Goal: Task Accomplishment & Management: Use online tool/utility

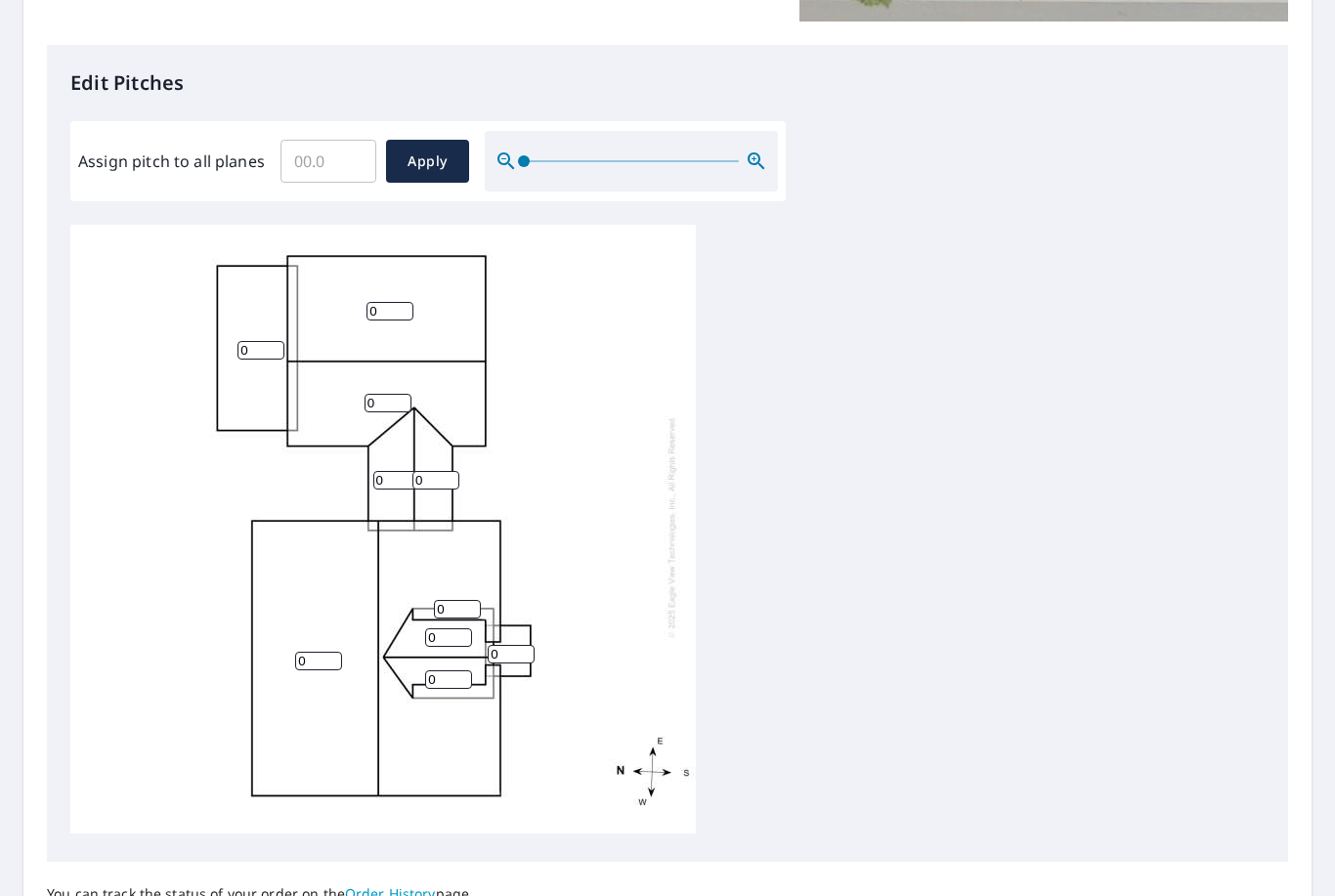
scroll to position [480, 0]
click at [394, 302] on input "0" at bounding box center [390, 310] width 47 height 19
type input "0"
type input "8"
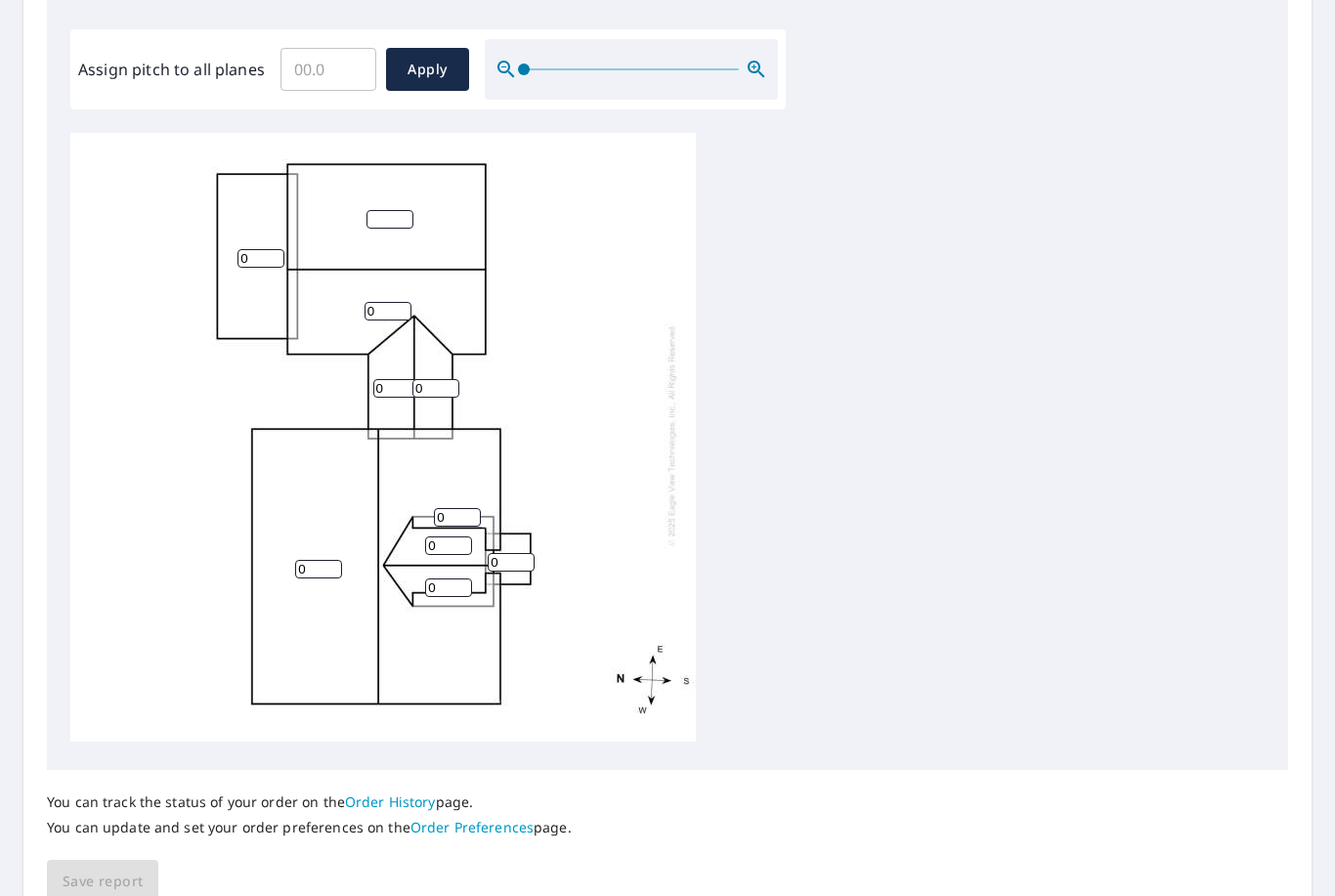
scroll to position [577, 0]
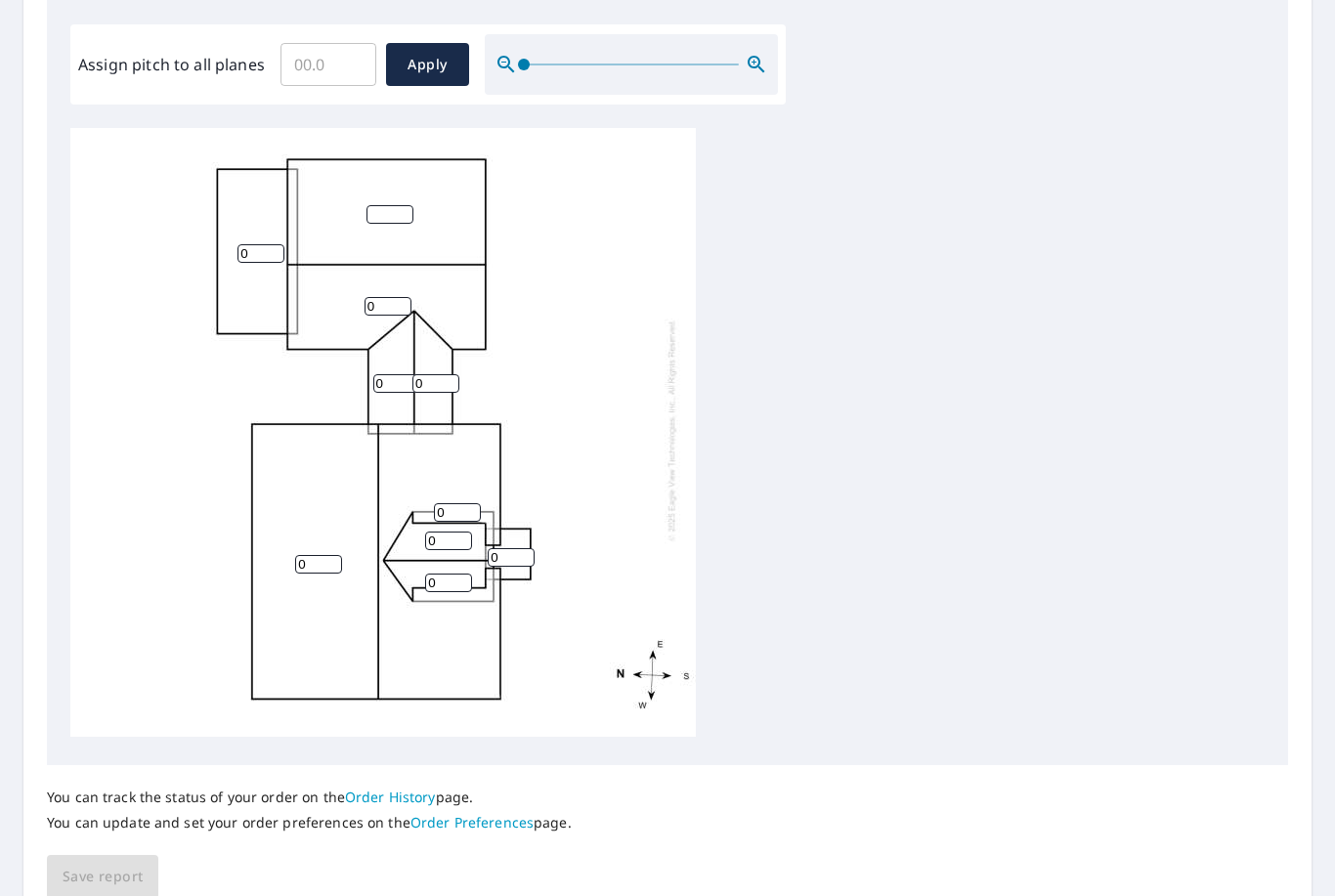
click at [393, 297] on input "0" at bounding box center [388, 306] width 47 height 19
click at [407, 205] on input "number" at bounding box center [390, 214] width 47 height 19
type input "8"
click at [394, 297] on input "0" at bounding box center [388, 306] width 47 height 19
type input "08"
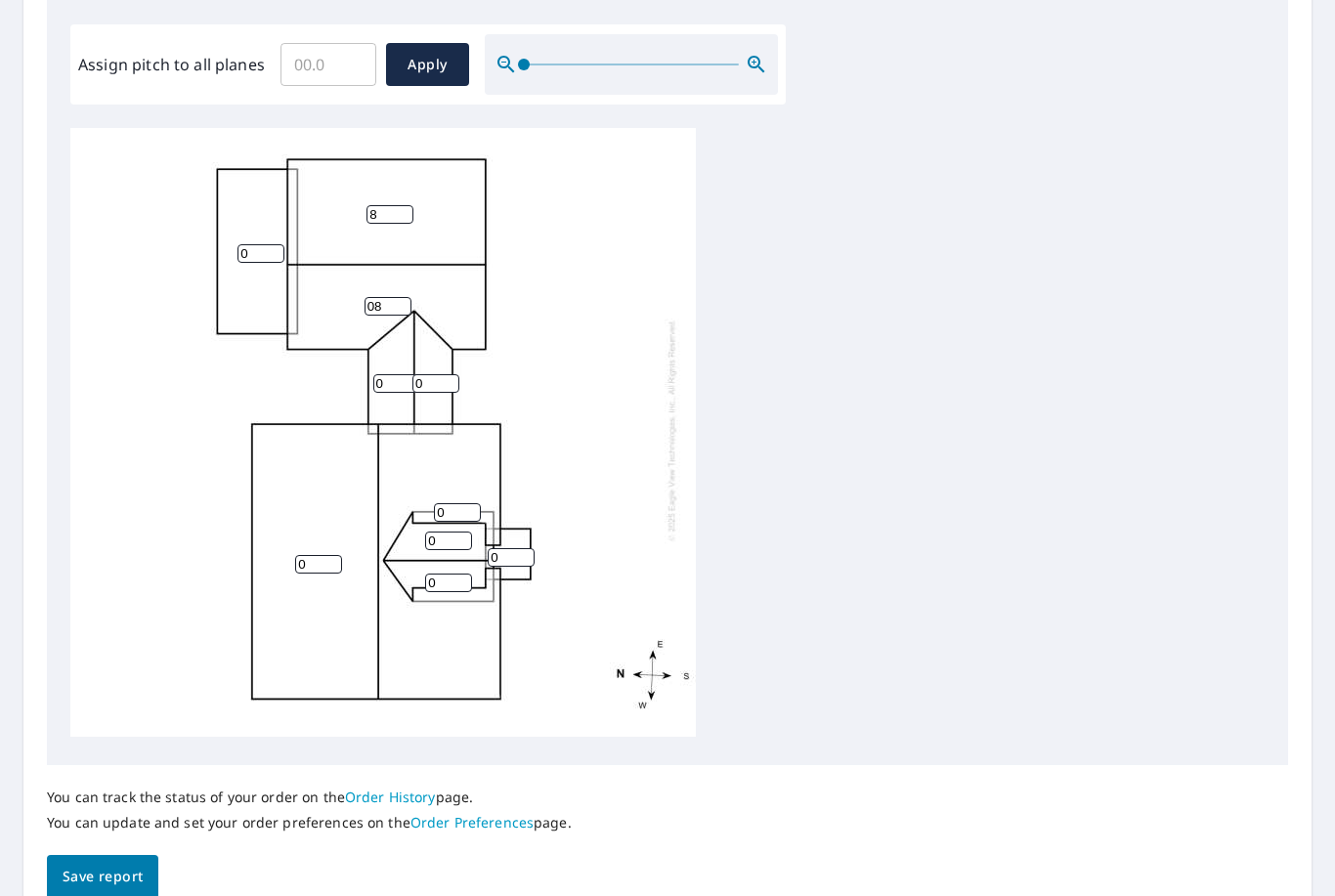
click at [264, 244] on input "0" at bounding box center [261, 253] width 47 height 19
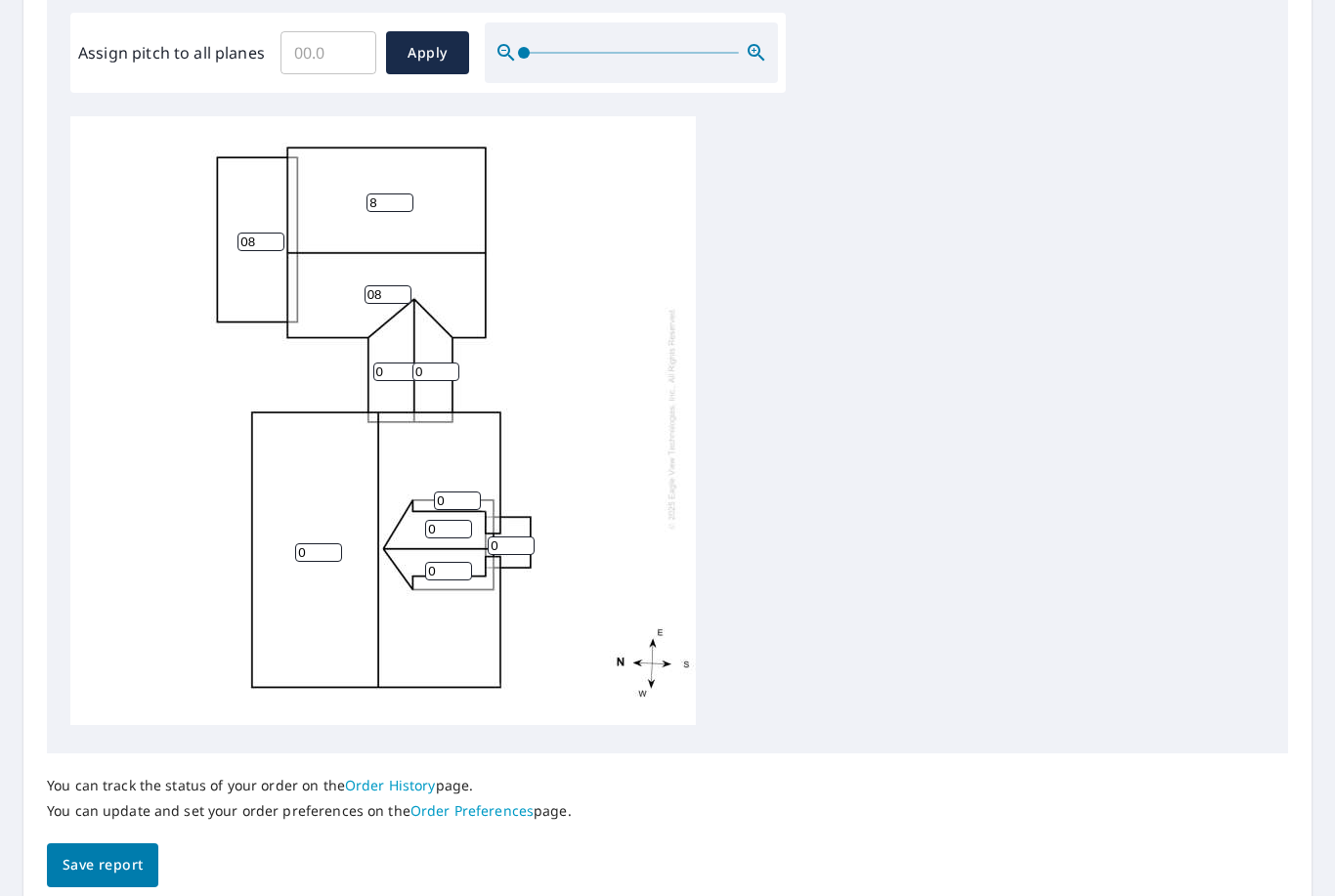
scroll to position [587, 0]
type input "08"
click at [406, 364] on input "0" at bounding box center [397, 373] width 47 height 19
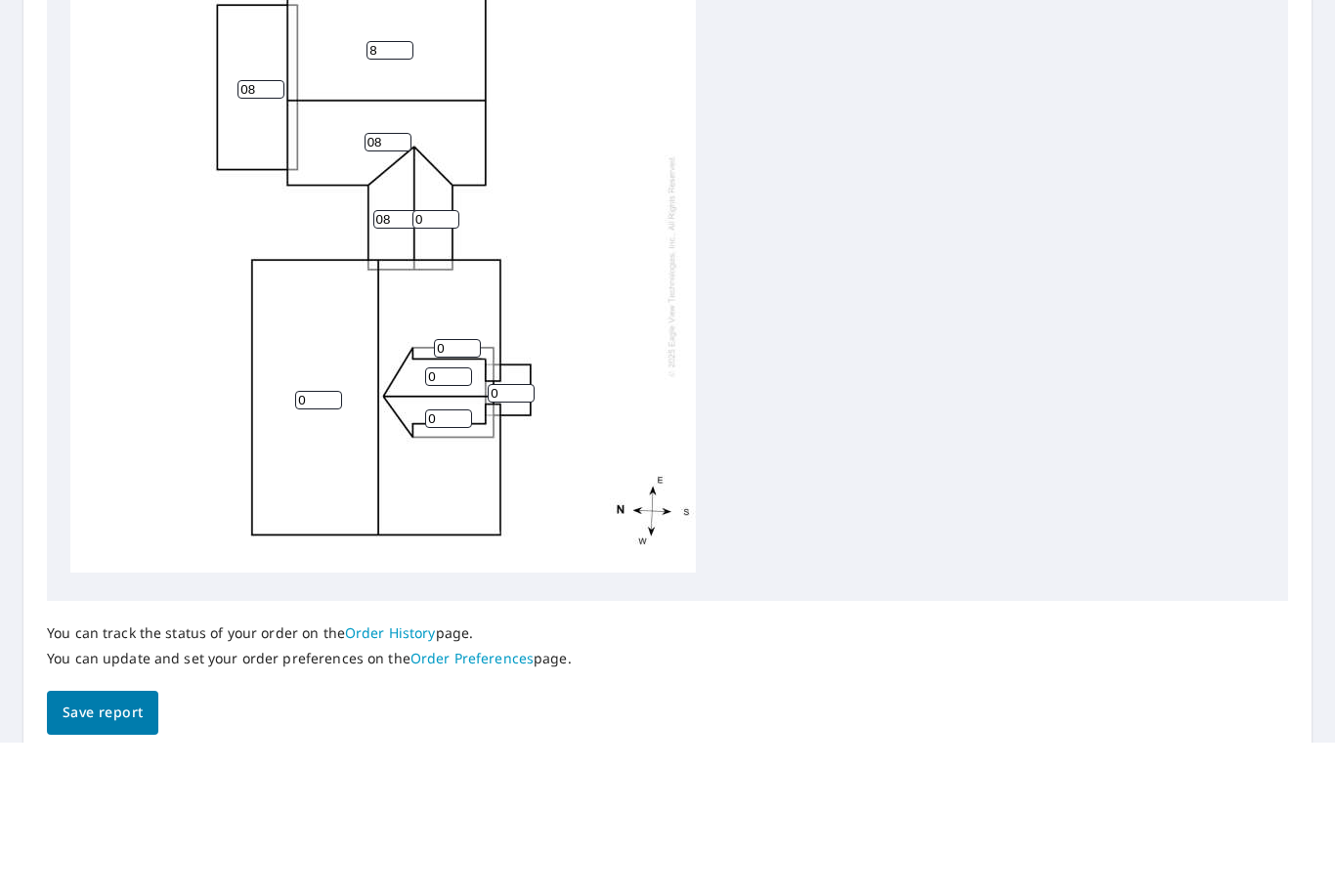
type input "08"
click at [453, 364] on input "0" at bounding box center [436, 373] width 47 height 19
click at [399, 364] on input "08" at bounding box center [397, 373] width 47 height 19
type input "0"
type input "8"
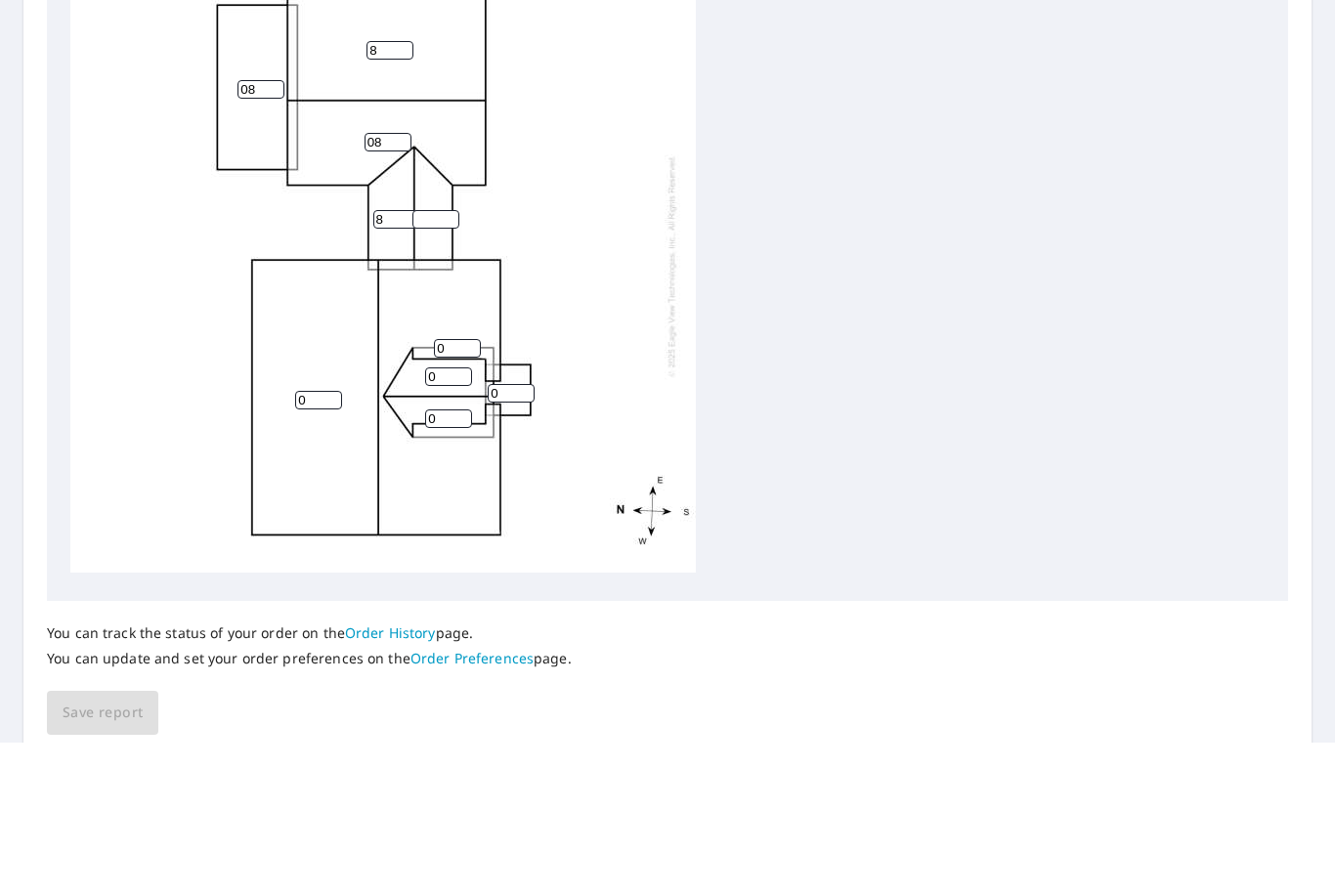
click at [440, 364] on input "number" at bounding box center [436, 373] width 47 height 19
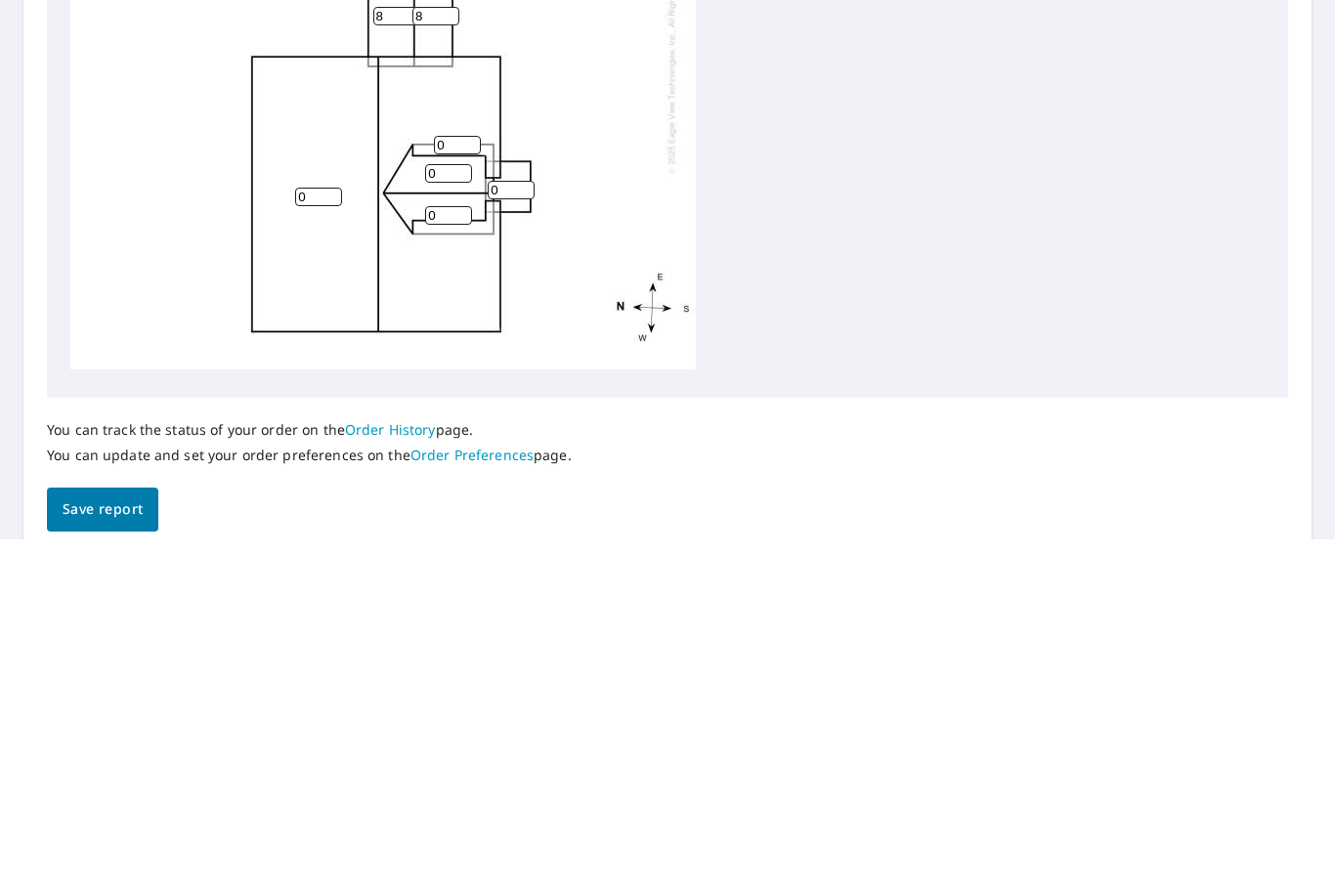
type input "8"
click at [462, 492] on input "0" at bounding box center [457, 501] width 47 height 19
type input "8"
click at [450, 520] on input "0" at bounding box center [449, 529] width 47 height 19
type input "8"
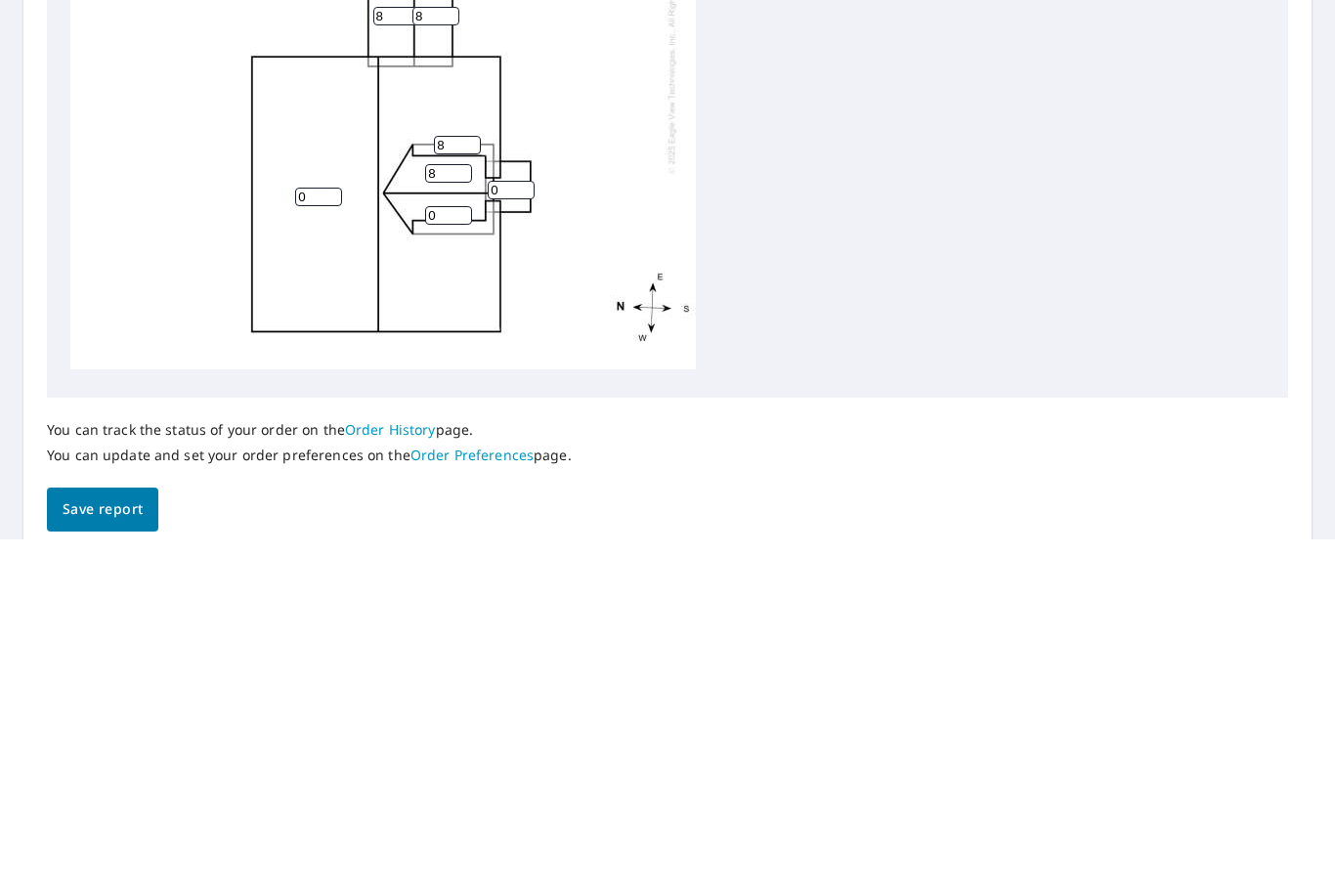
click at [462, 563] on input "0" at bounding box center [449, 572] width 47 height 19
type input "8"
click at [513, 537] on input "0" at bounding box center [512, 546] width 47 height 19
type input "8"
click at [326, 544] on input "0" at bounding box center [318, 553] width 47 height 19
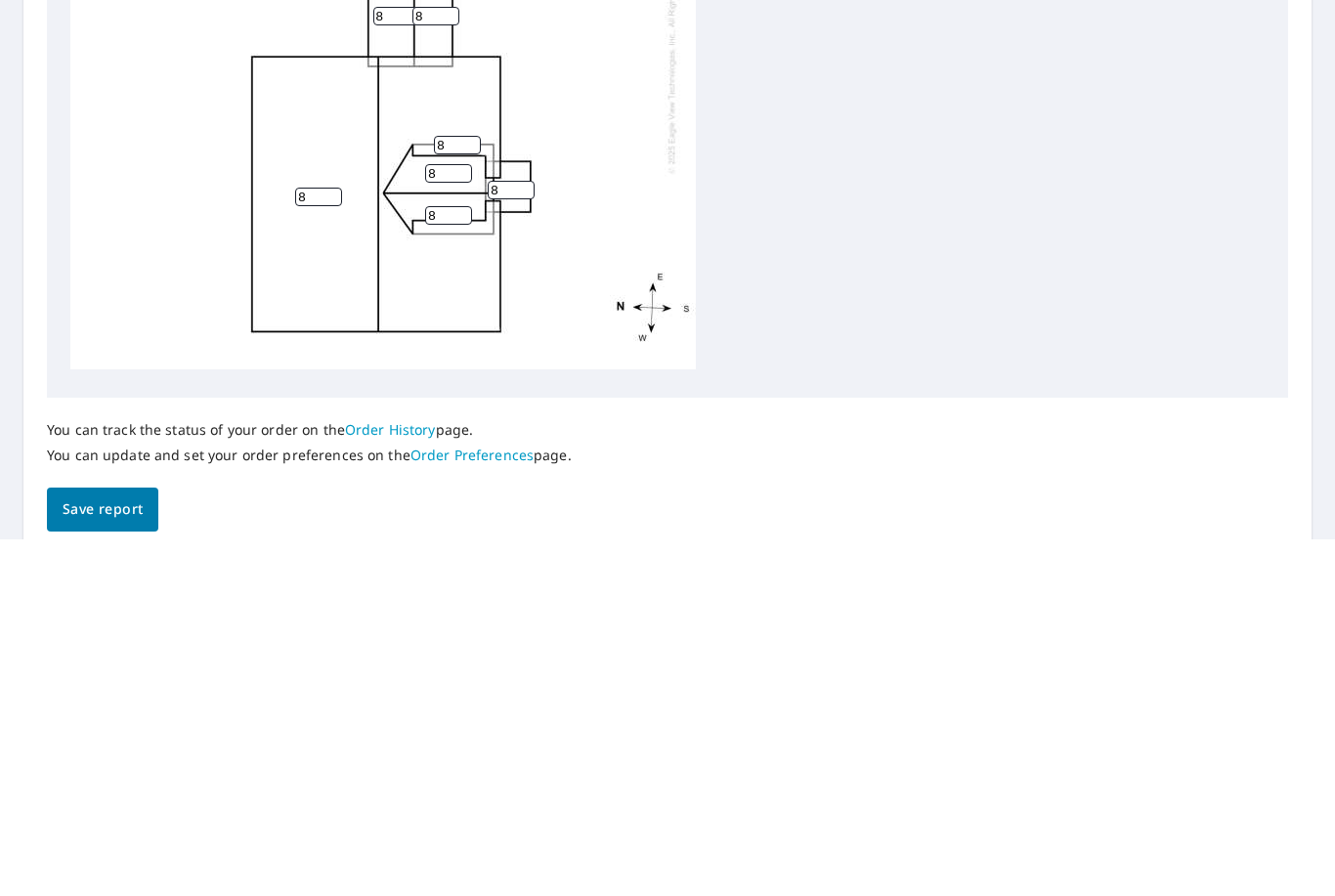
type input "8"
click at [935, 260] on div "8 8 8 08 08 8 8 8 8 8" at bounding box center [667, 424] width 1194 height 613
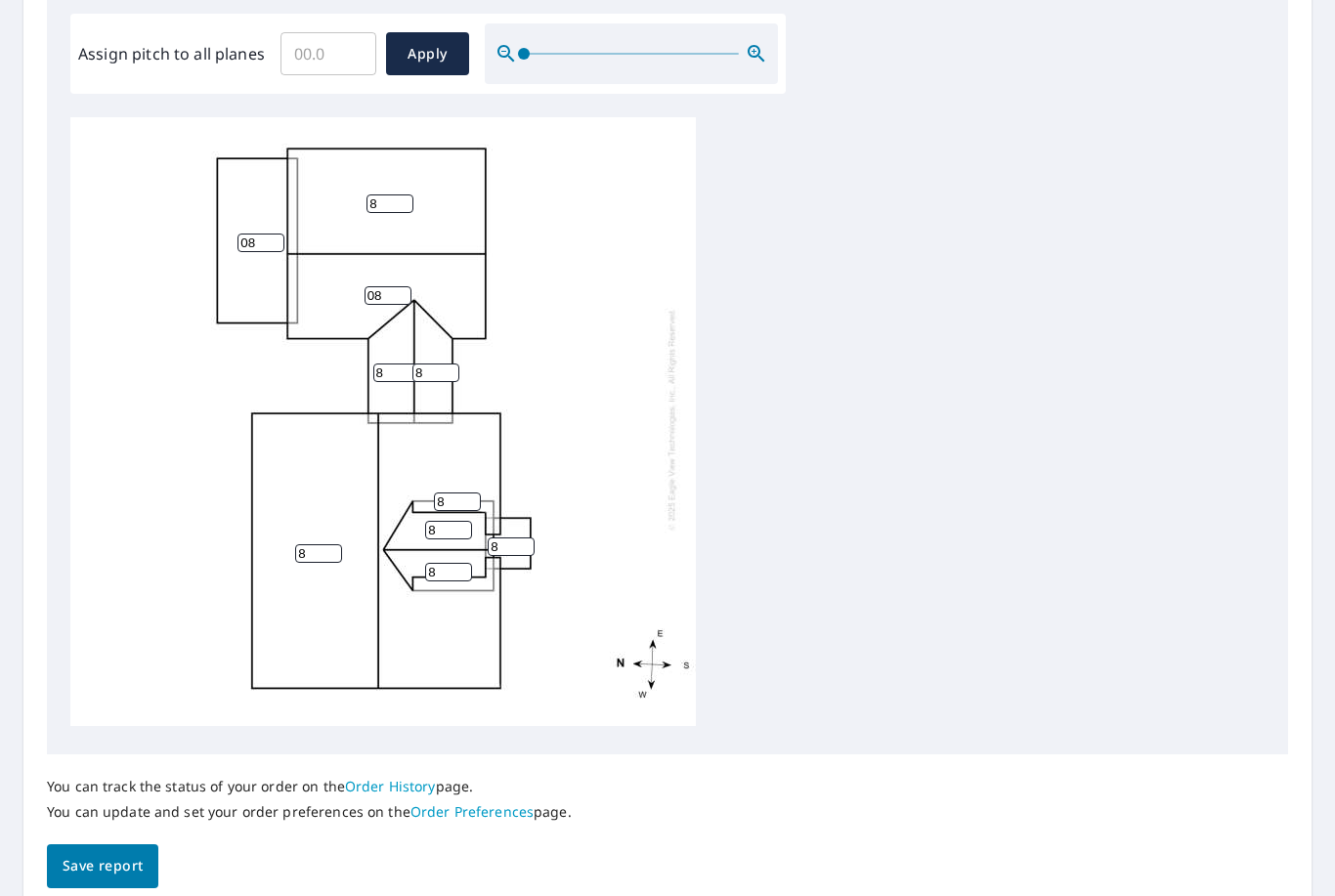
click at [1057, 609] on div "8 8 8 08 08 8 8 8 8 8" at bounding box center [667, 424] width 1194 height 613
click at [133, 854] on span "Save report" at bounding box center [102, 865] width 80 height 25
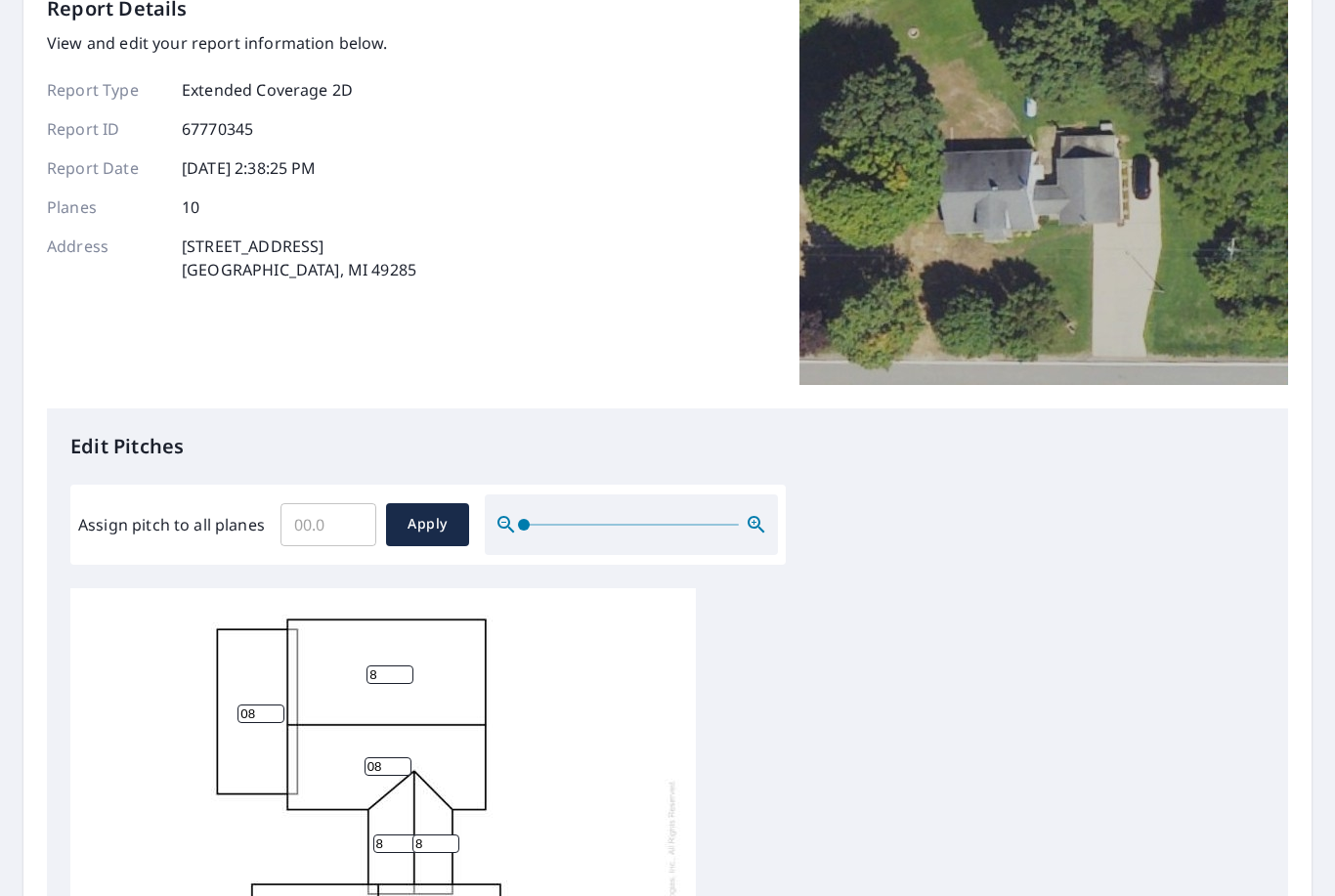
scroll to position [0, 0]
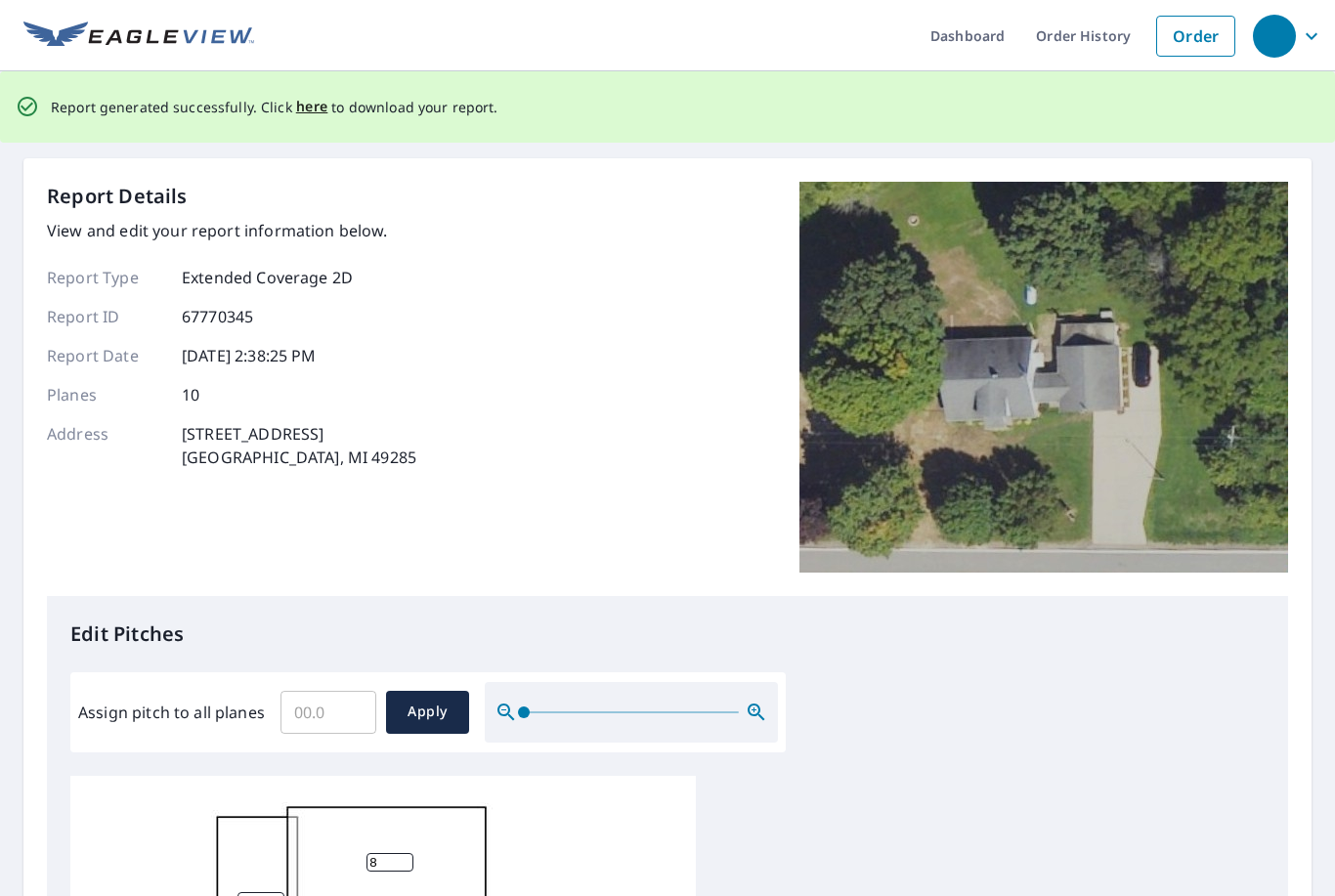
click at [306, 95] on span "here" at bounding box center [312, 106] width 33 height 25
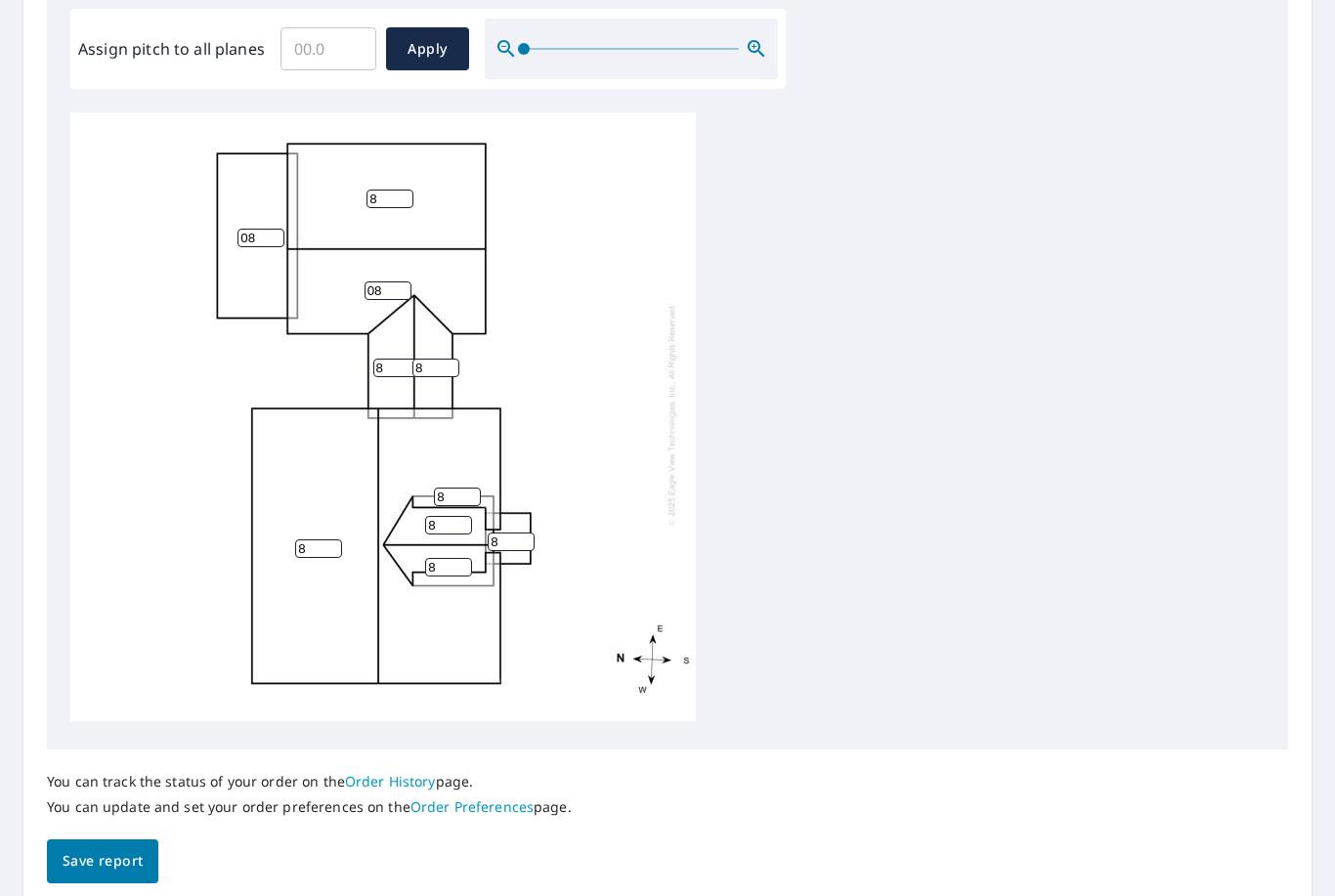
scroll to position [587, 0]
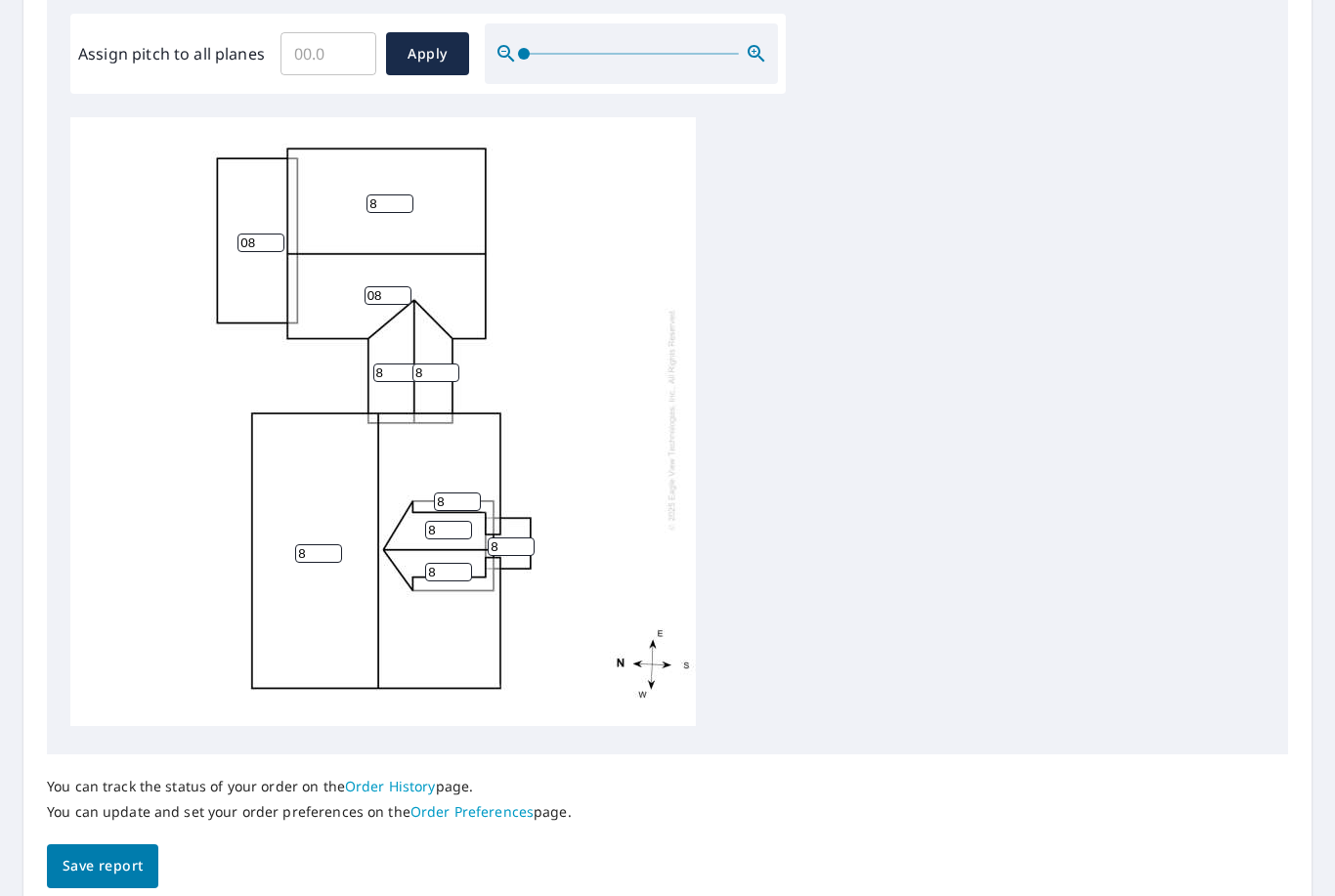
click at [128, 854] on span "Save report" at bounding box center [102, 865] width 80 height 25
